Goal: Check status: Check status

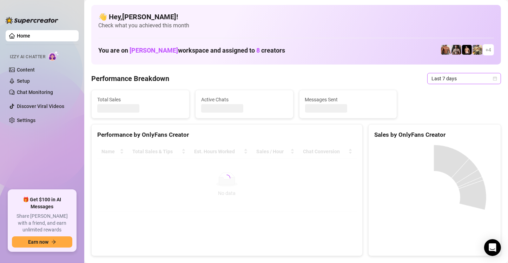
click at [444, 79] on span "Last 7 days" at bounding box center [463, 78] width 65 height 11
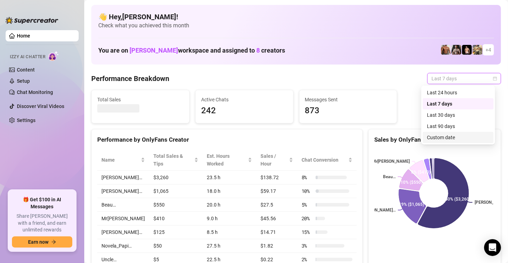
click at [445, 137] on div "Custom date" at bounding box center [458, 138] width 62 height 8
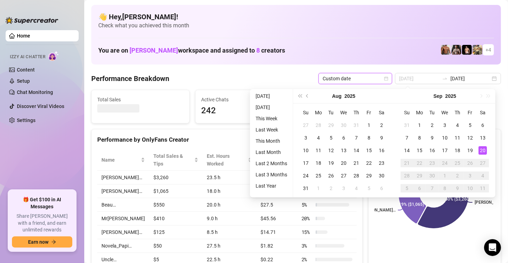
type input "[DATE]"
click at [484, 150] on div "20" at bounding box center [482, 150] width 8 height 8
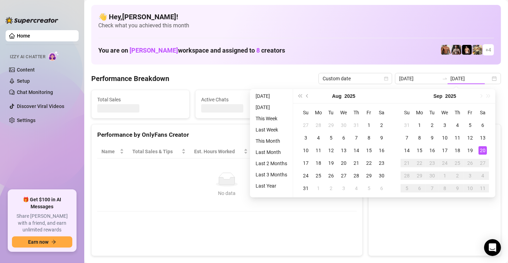
type input "[DATE]"
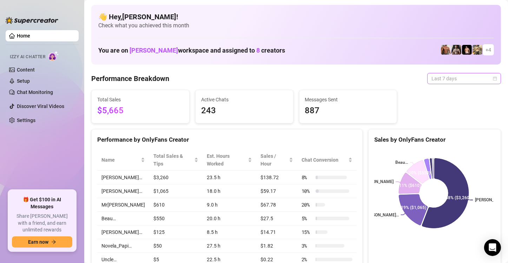
click at [455, 80] on span "Last 7 days" at bounding box center [463, 78] width 65 height 11
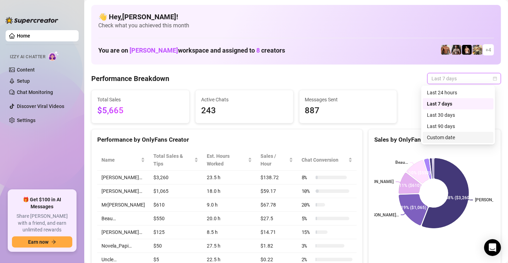
click at [436, 137] on div "Custom date" at bounding box center [458, 138] width 62 height 8
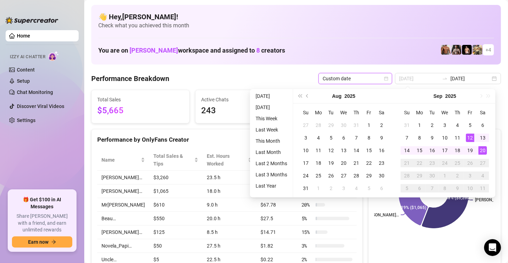
type input "[DATE]"
click at [484, 152] on div "20" at bounding box center [482, 150] width 8 height 8
click at [483, 152] on div "20" at bounding box center [482, 150] width 8 height 8
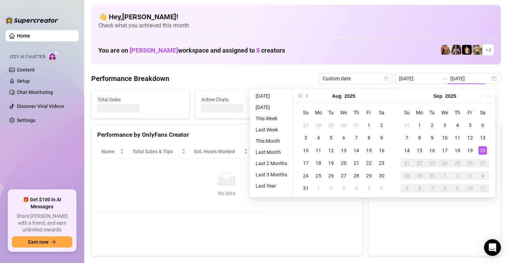
type input "[DATE]"
